Goal: Task Accomplishment & Management: Manage account settings

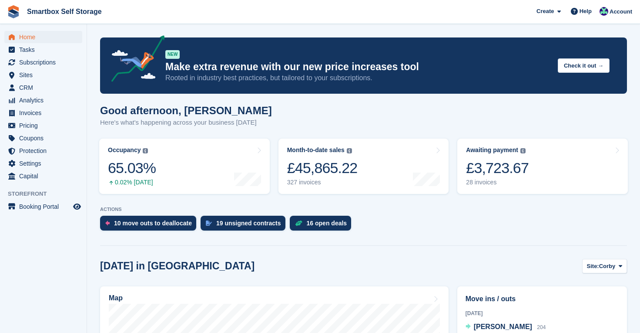
click at [28, 38] on span "Home" at bounding box center [45, 37] width 52 height 12
click at [29, 38] on span "Home" at bounding box center [45, 37] width 52 height 12
click at [34, 162] on span "Settings" at bounding box center [45, 163] width 52 height 12
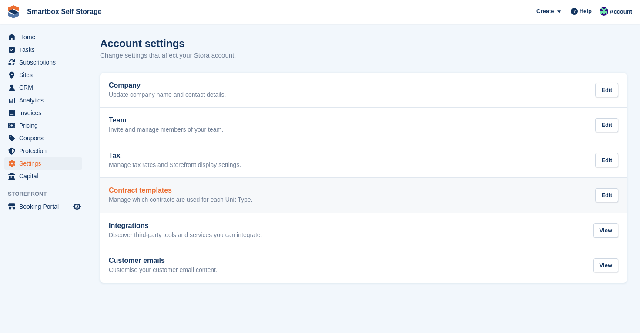
click at [145, 196] on p "Manage which contracts are used for each Unit Type." at bounding box center [181, 200] width 144 height 8
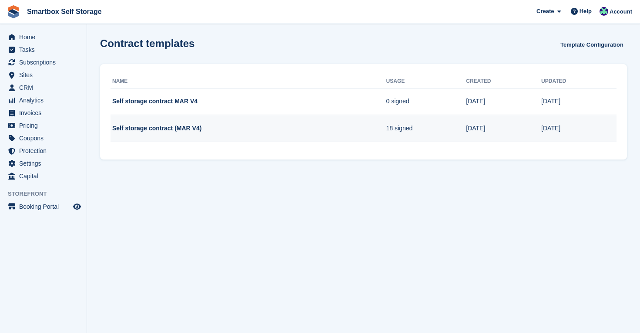
click at [134, 130] on td "Self storage contract (MAR V4)" at bounding box center [249, 128] width 276 height 27
click at [295, 123] on td "Self storage contract (MAR V4)" at bounding box center [249, 128] width 276 height 27
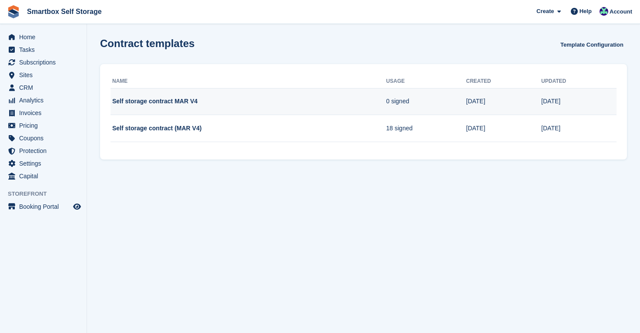
click at [203, 98] on td "Self storage contract MAR V4" at bounding box center [249, 101] width 276 height 27
click at [178, 101] on td "Self storage contract MAR V4" at bounding box center [249, 101] width 276 height 27
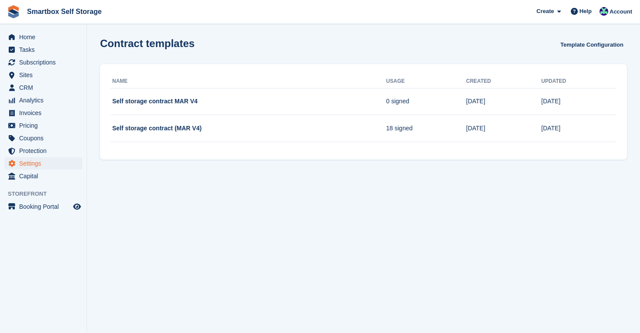
click at [32, 161] on span "Settings" at bounding box center [45, 163] width 52 height 12
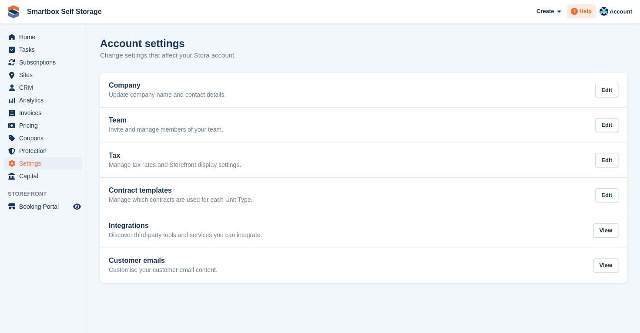
click at [583, 14] on span "Help" at bounding box center [586, 11] width 12 height 9
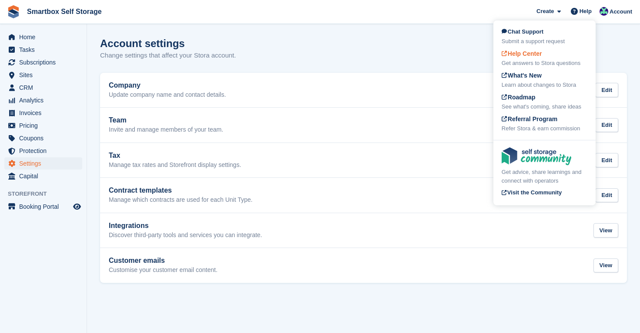
click at [548, 51] on div "Help Center Get answers to Stora questions" at bounding box center [545, 58] width 86 height 18
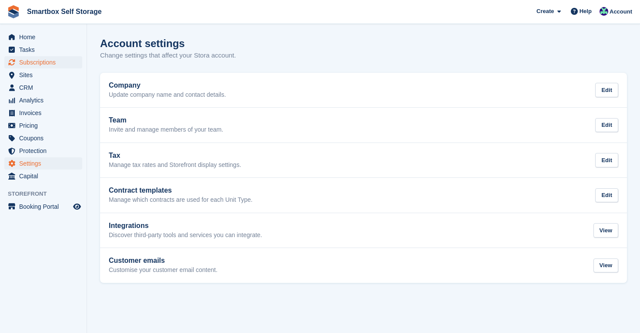
click at [51, 63] on span "Subscriptions" at bounding box center [45, 62] width 52 height 12
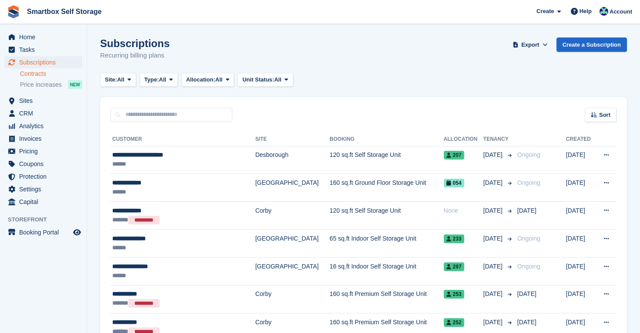
click at [37, 72] on link "Contracts" at bounding box center [51, 74] width 62 height 8
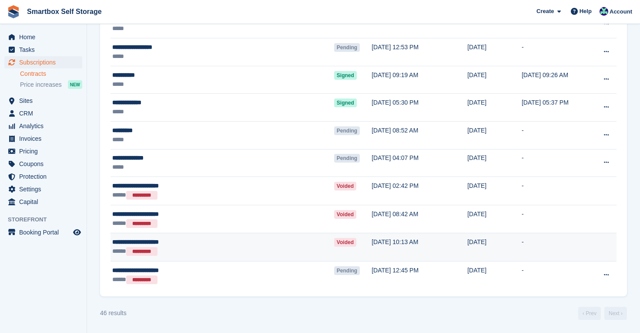
scroll to position [1066, 0]
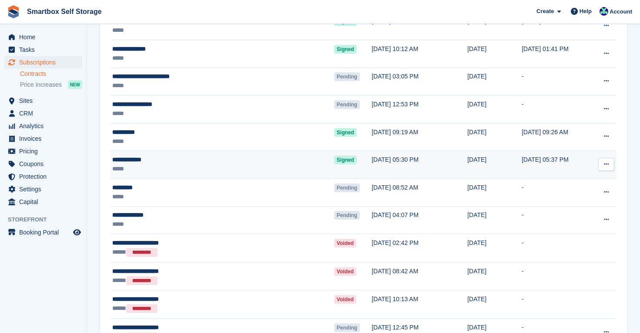
click at [135, 161] on div "**********" at bounding box center [188, 159] width 152 height 9
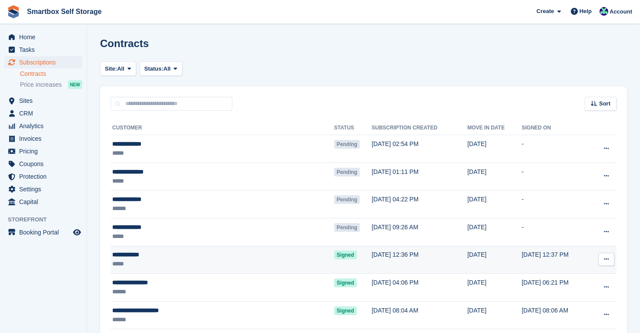
click at [150, 256] on div "**********" at bounding box center [188, 254] width 152 height 9
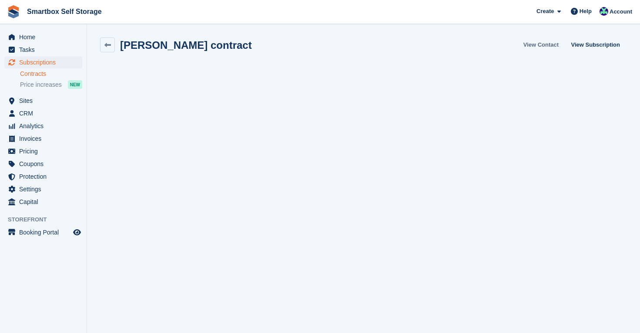
click at [533, 44] on link "View Contact" at bounding box center [541, 44] width 42 height 14
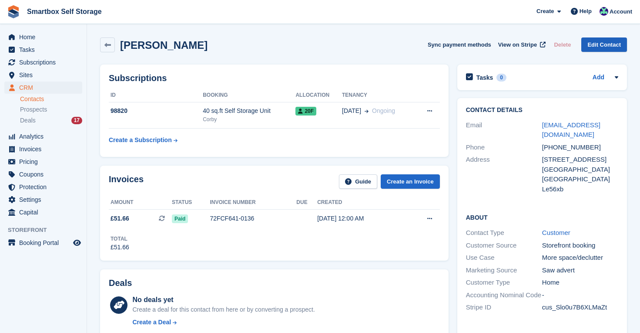
click at [597, 46] on link "Edit Contact" at bounding box center [604, 44] width 46 height 14
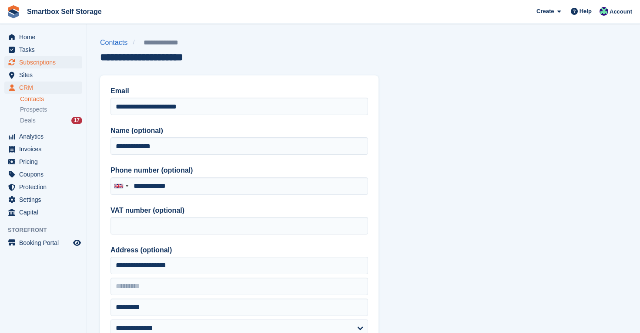
click at [48, 64] on span "Subscriptions" at bounding box center [45, 62] width 52 height 12
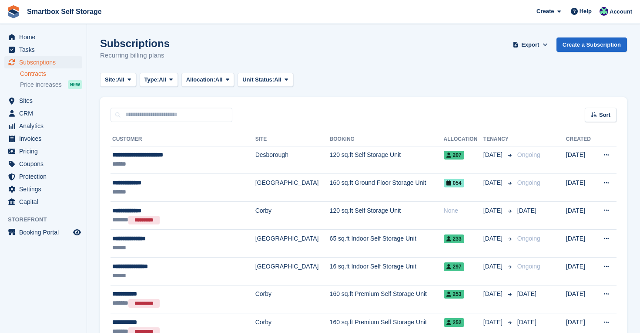
click at [33, 74] on link "Contracts" at bounding box center [51, 74] width 62 height 8
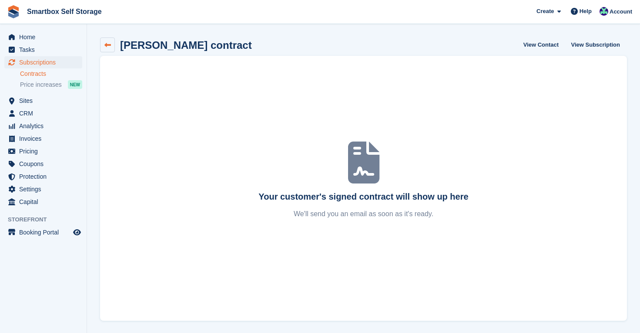
click at [109, 42] on icon at bounding box center [107, 45] width 7 height 7
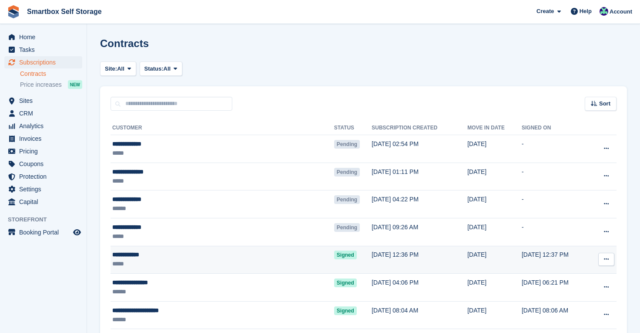
click at [190, 257] on div "**********" at bounding box center [188, 254] width 152 height 9
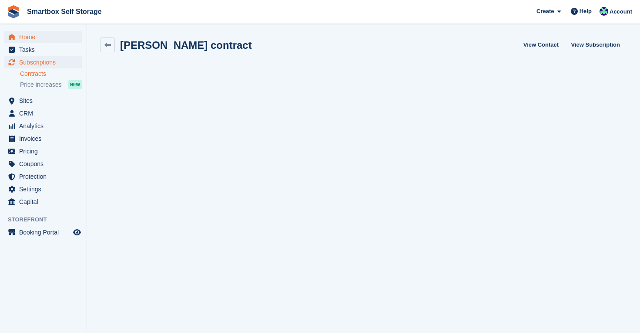
click at [34, 34] on span "Home" at bounding box center [45, 37] width 52 height 12
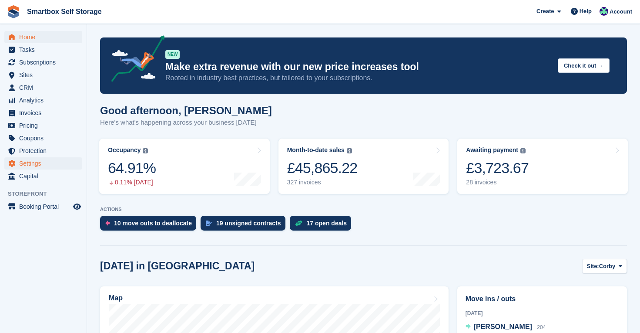
click at [36, 160] on span "Settings" at bounding box center [45, 163] width 52 height 12
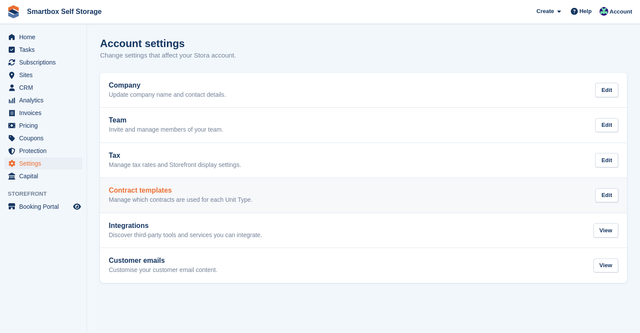
click at [136, 192] on h2 "Contract templates" at bounding box center [181, 190] width 144 height 8
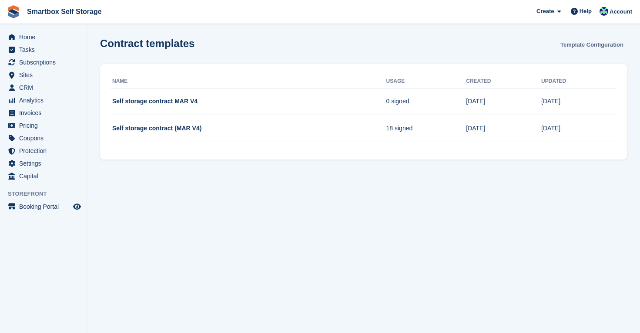
click at [568, 43] on link "Template Configuration" at bounding box center [592, 44] width 70 height 14
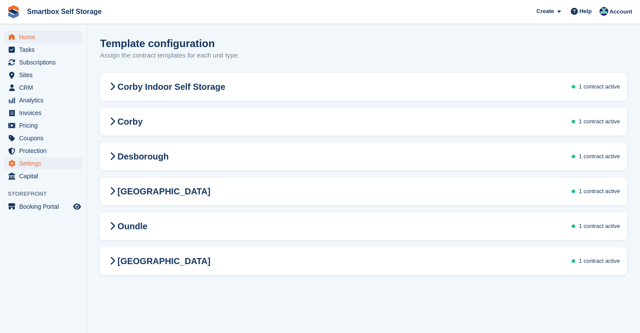
click at [31, 35] on span "Home" at bounding box center [45, 37] width 52 height 12
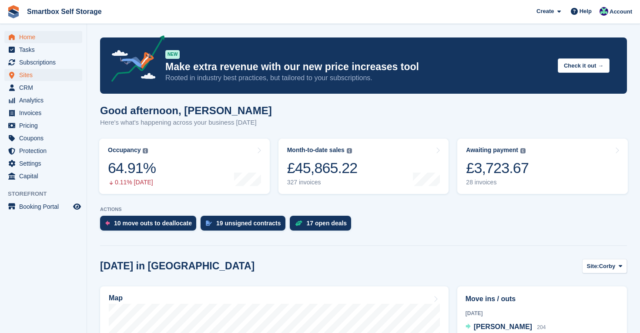
click at [38, 76] on span "Sites" at bounding box center [45, 75] width 52 height 12
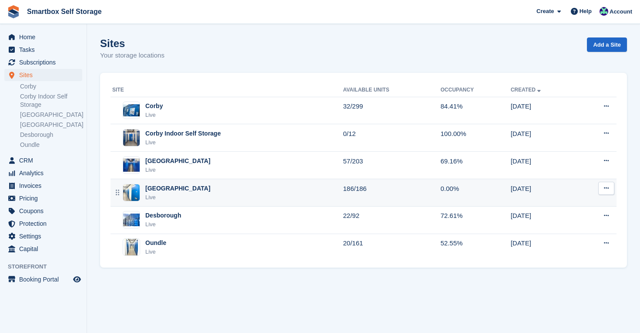
click at [173, 188] on div "Leicester Live" at bounding box center [227, 193] width 231 height 18
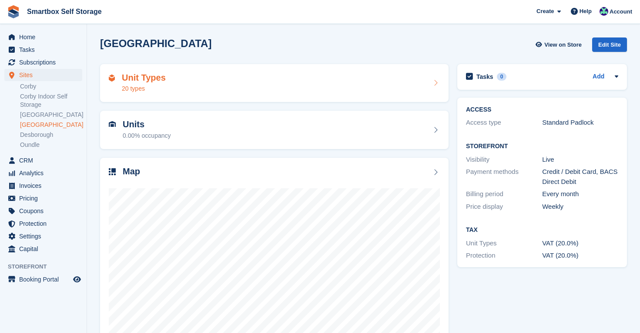
click at [145, 78] on h2 "Unit Types" at bounding box center [144, 78] width 44 height 10
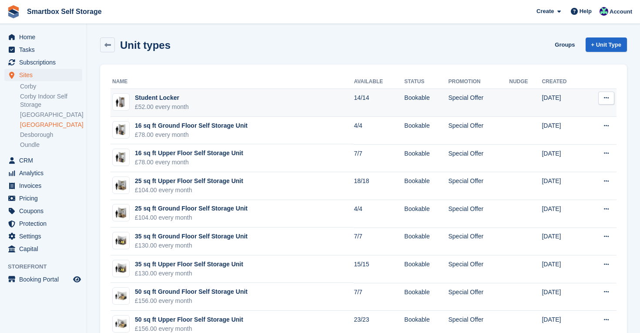
click at [162, 105] on div "£52.00 every month" at bounding box center [162, 106] width 54 height 9
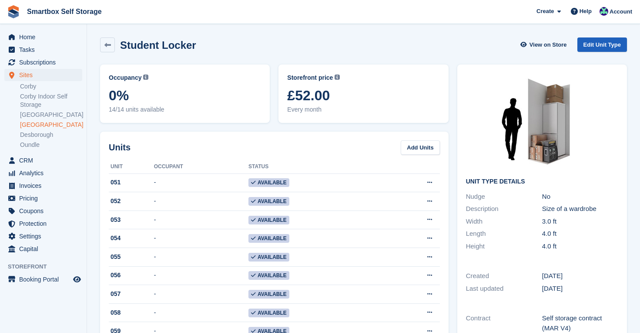
click at [588, 45] on link "Edit Unit Type" at bounding box center [603, 44] width 50 height 14
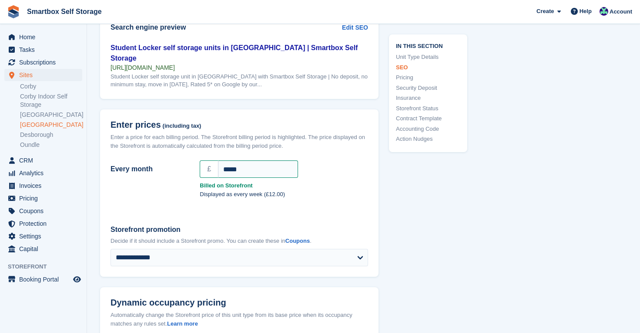
scroll to position [690, 0]
